Goal: Navigation & Orientation: Find specific page/section

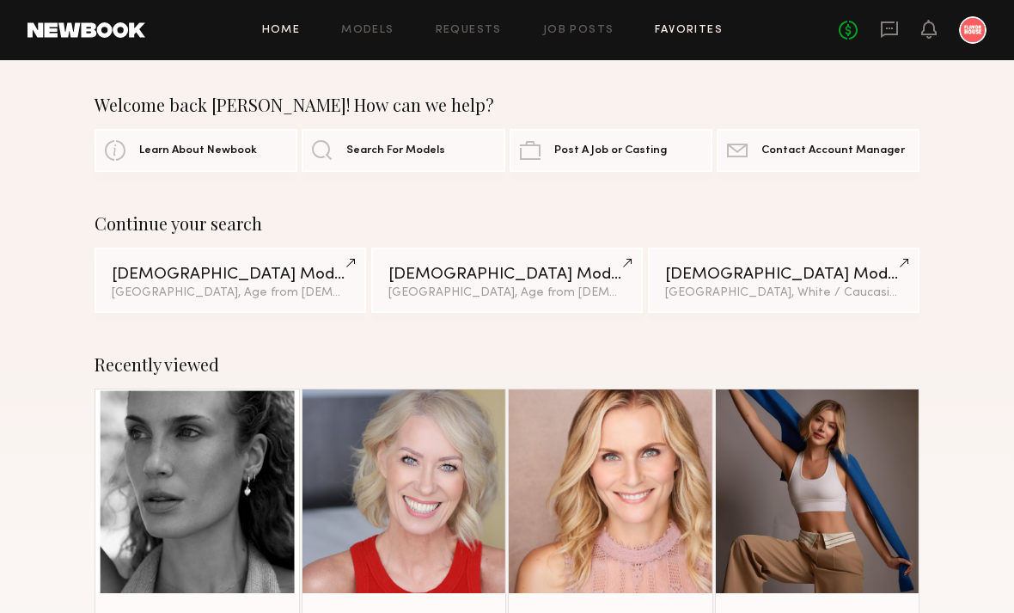
click at [694, 29] on link "Favorites" at bounding box center [689, 30] width 68 height 11
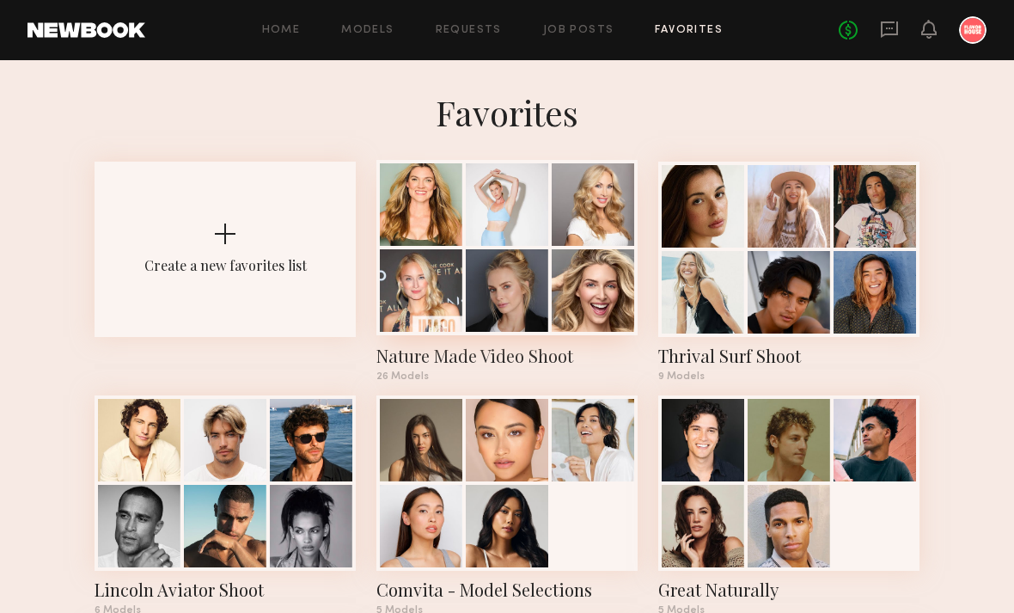
click at [521, 295] on div at bounding box center [507, 290] width 83 height 83
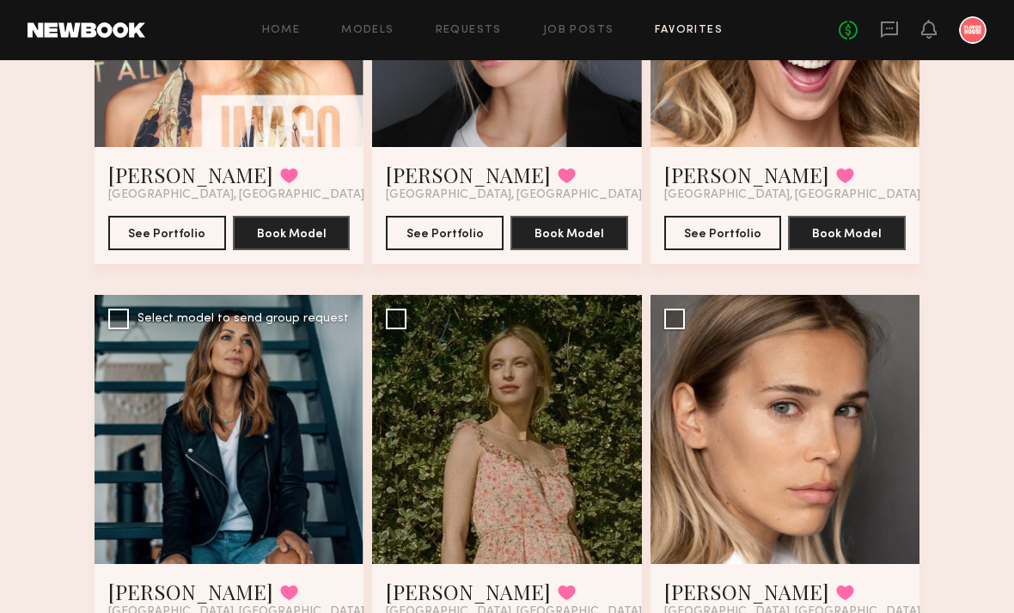
scroll to position [740, 0]
click at [205, 437] on div at bounding box center [229, 429] width 269 height 269
click at [216, 459] on div at bounding box center [229, 429] width 269 height 269
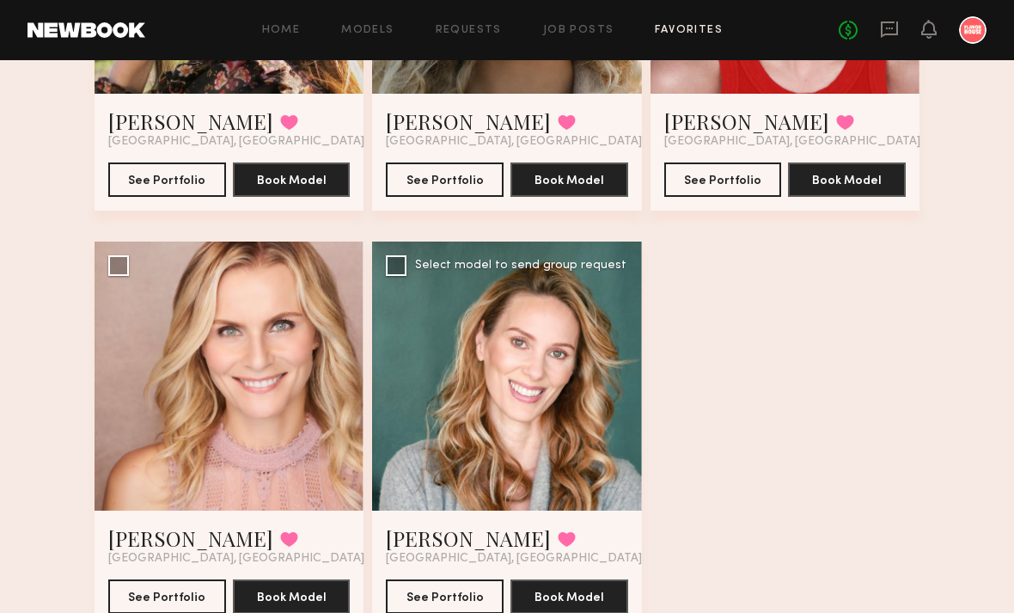
scroll to position [3296, 0]
click at [523, 403] on div at bounding box center [506, 376] width 269 height 269
click at [449, 579] on button "See Portfolio" at bounding box center [445, 595] width 118 height 34
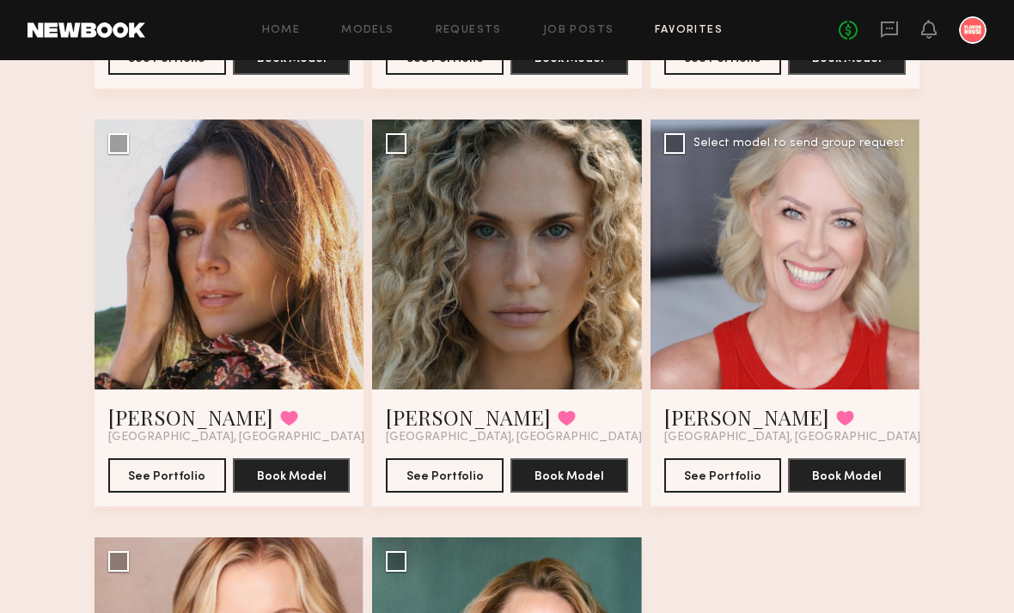
scroll to position [3001, 0]
click at [798, 280] on div at bounding box center [785, 253] width 269 height 269
click at [729, 487] on button "See Portfolio" at bounding box center [723, 474] width 118 height 34
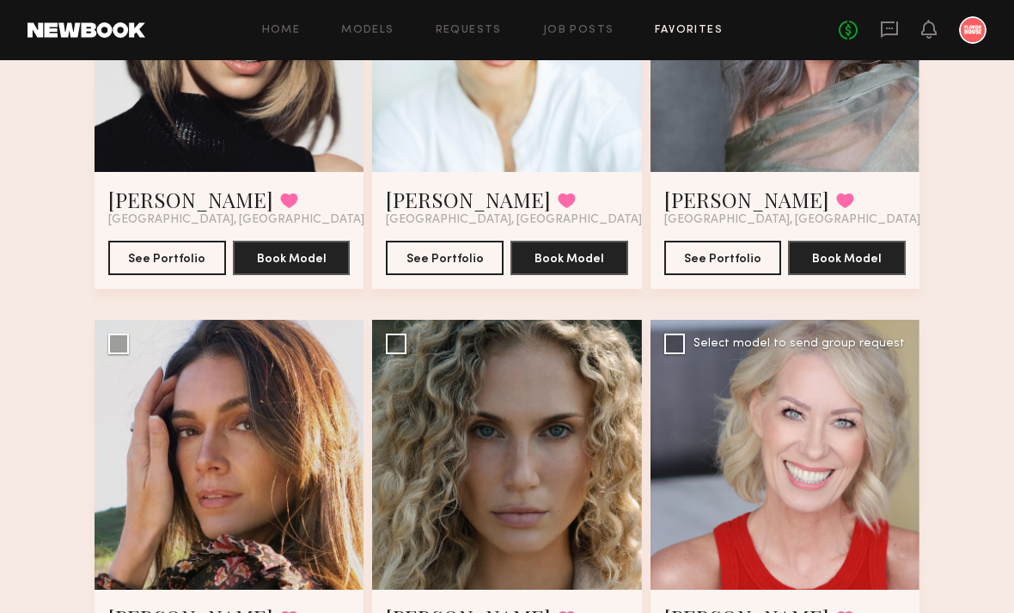
scroll to position [2801, 0]
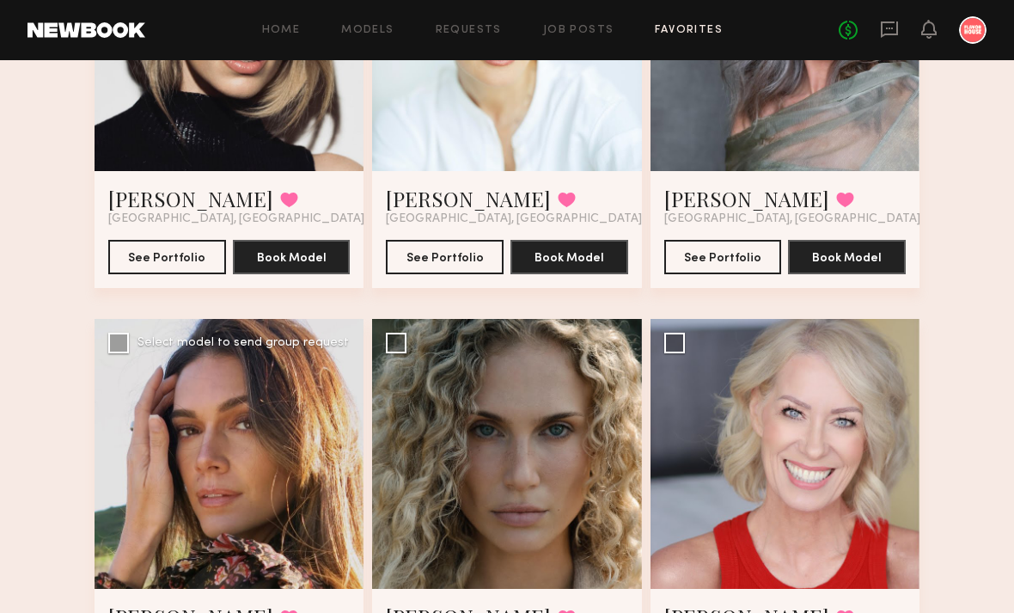
click at [229, 521] on div at bounding box center [229, 453] width 269 height 269
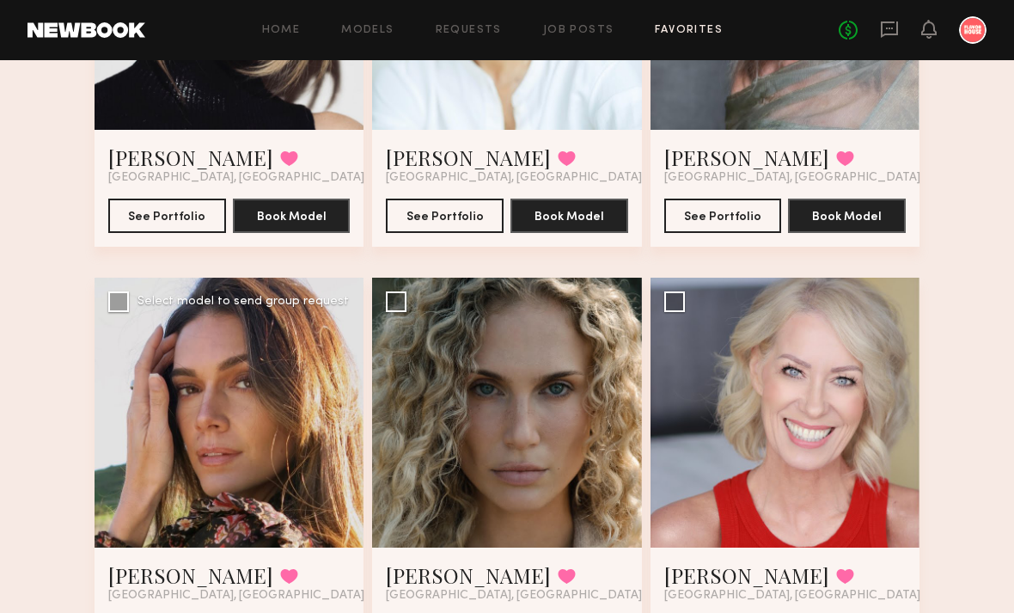
scroll to position [2847, 0]
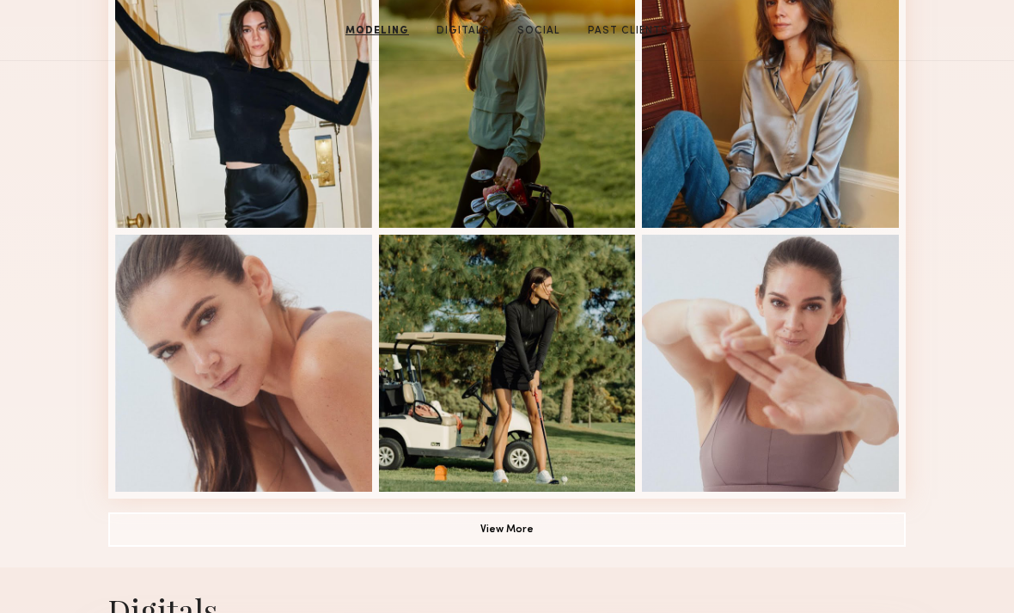
scroll to position [1033, 0]
click at [566, 542] on button "View More" at bounding box center [507, 528] width 798 height 34
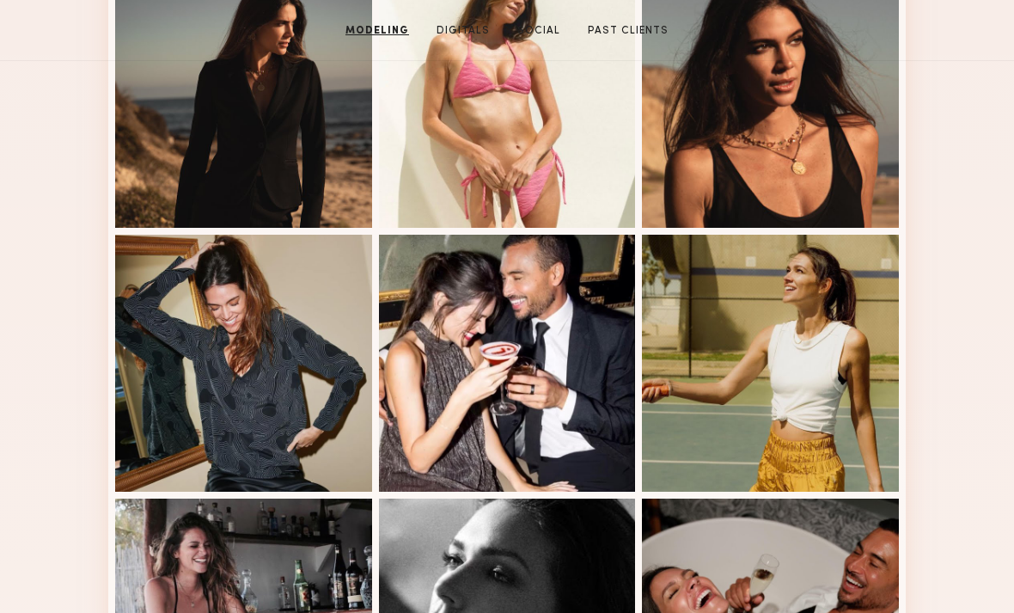
scroll to position [1560, 0]
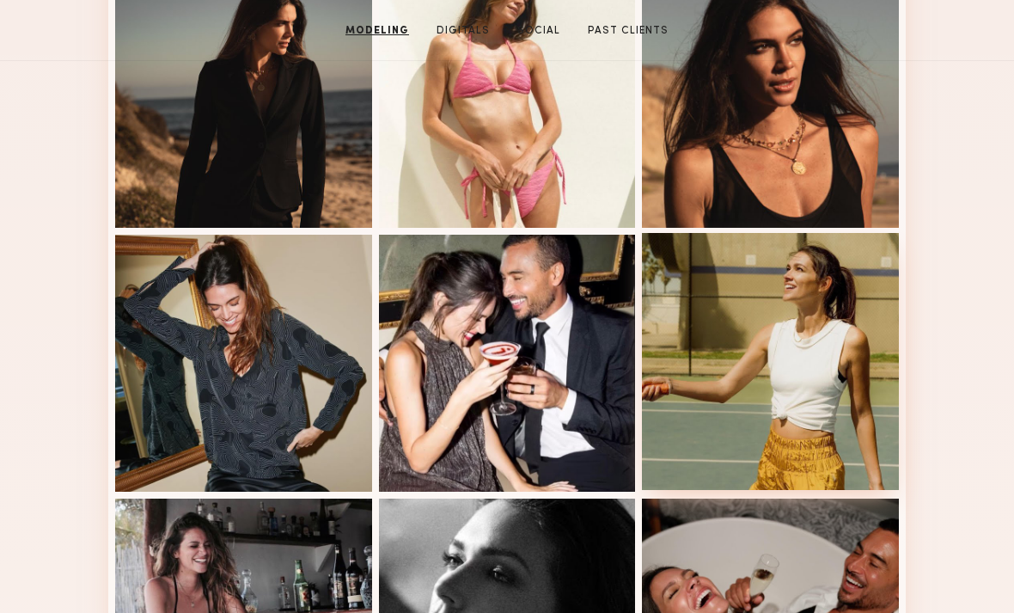
click at [806, 410] on div at bounding box center [770, 361] width 257 height 257
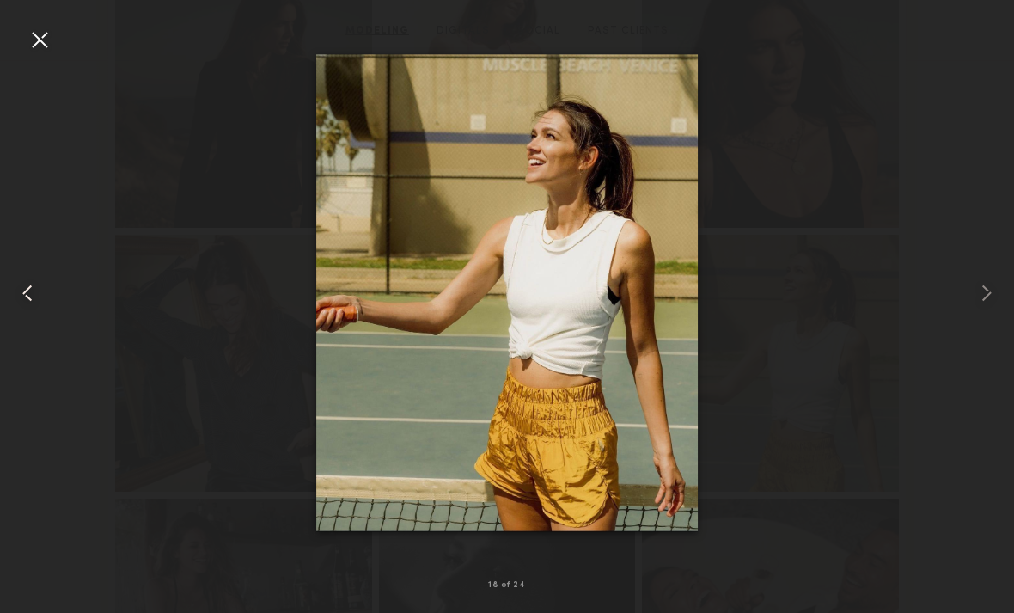
click at [9, 57] on div at bounding box center [20, 293] width 40 height 530
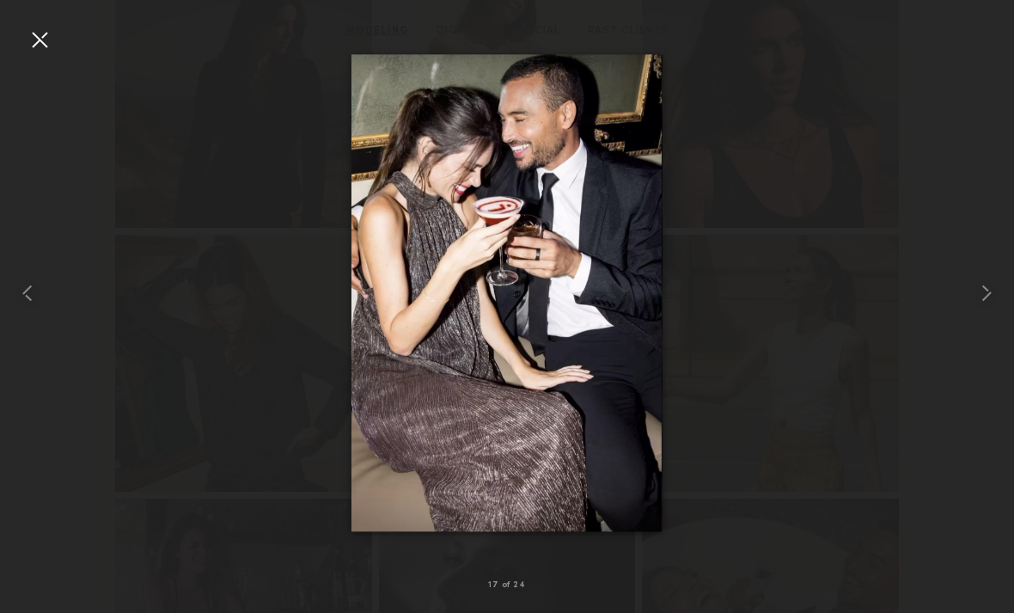
click at [39, 36] on div at bounding box center [40, 40] width 28 height 28
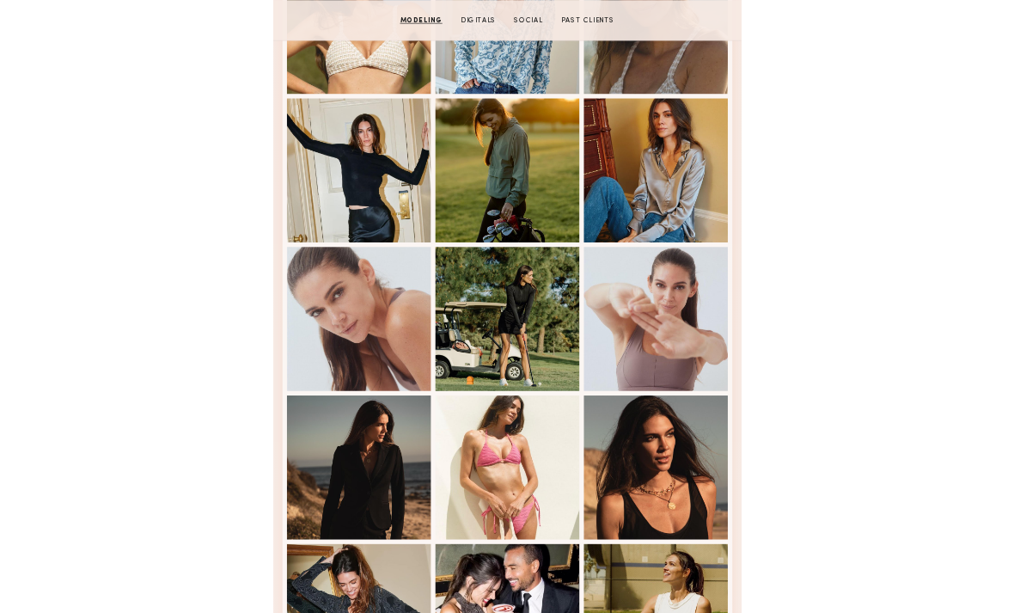
scroll to position [1067, 0]
